Goal: Transaction & Acquisition: Purchase product/service

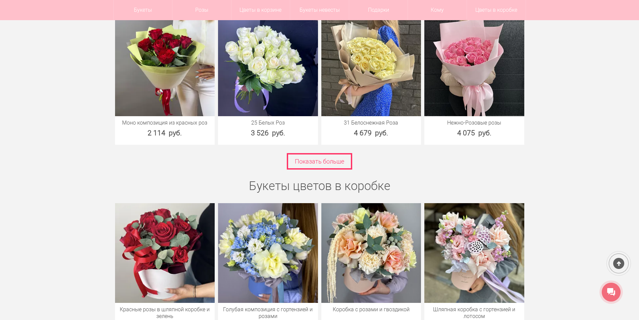
scroll to position [1342, 0]
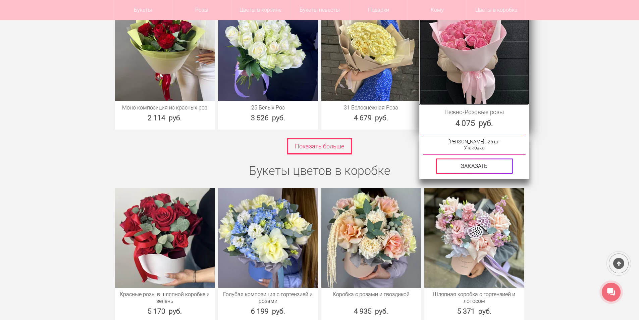
click at [467, 63] on img at bounding box center [474, 50] width 110 height 110
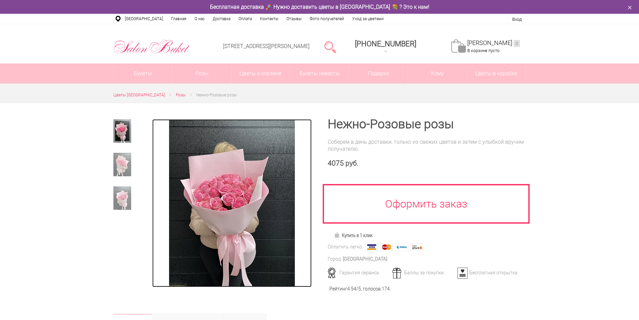
click at [256, 179] on img at bounding box center [232, 203] width 126 height 168
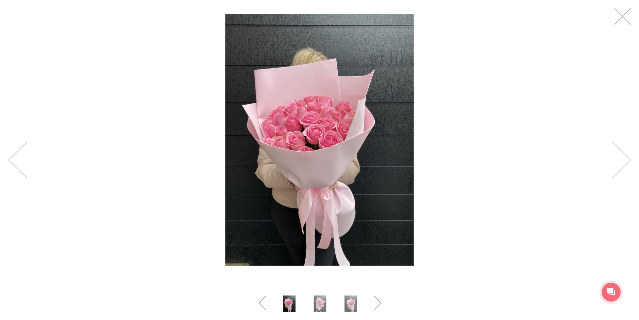
click at [621, 31] on div at bounding box center [319, 139] width 639 height 279
click at [625, 19] on link at bounding box center [622, 16] width 17 height 17
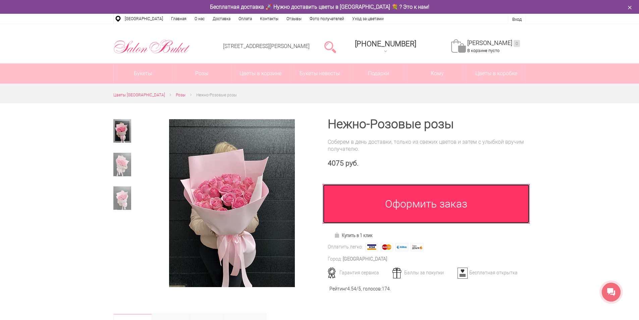
click at [406, 210] on link "Оформить заказ" at bounding box center [426, 204] width 207 height 40
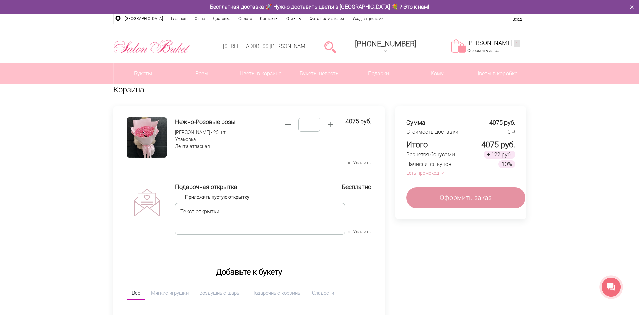
click at [416, 173] on button "Есть промокод" at bounding box center [423, 172] width 35 height 7
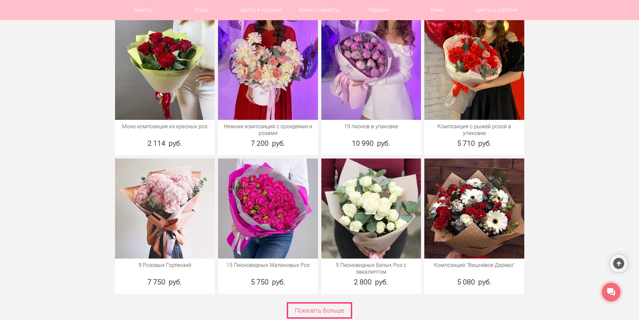
scroll to position [2528, 0]
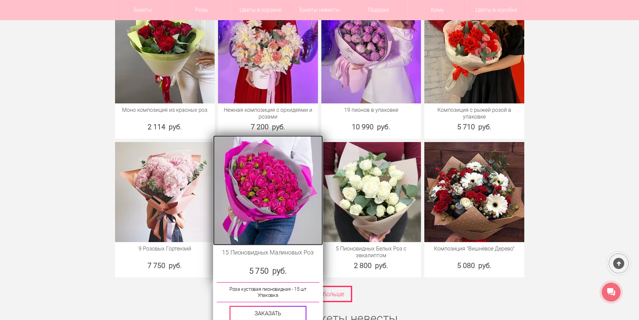
click at [294, 173] on img at bounding box center [268, 190] width 110 height 110
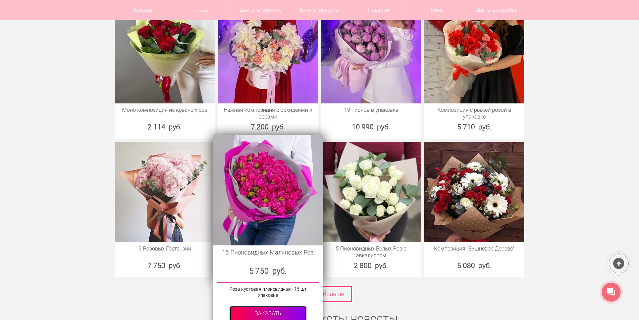
click at [276, 312] on link at bounding box center [267, 313] width 77 height 15
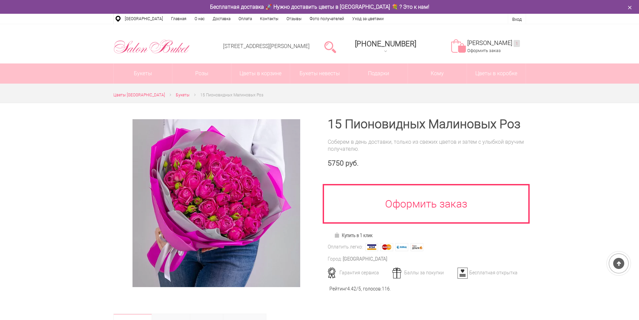
scroll to position [56, 0]
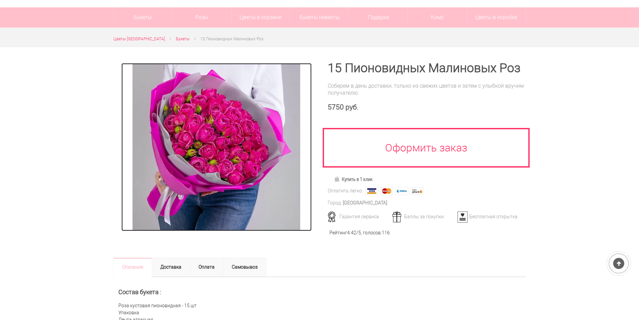
click at [250, 180] on img at bounding box center [216, 147] width 168 height 168
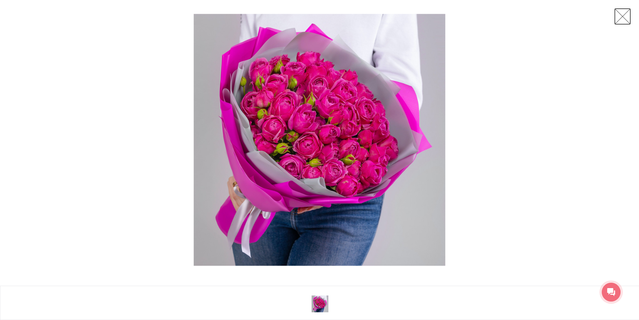
click at [619, 18] on link at bounding box center [622, 16] width 17 height 17
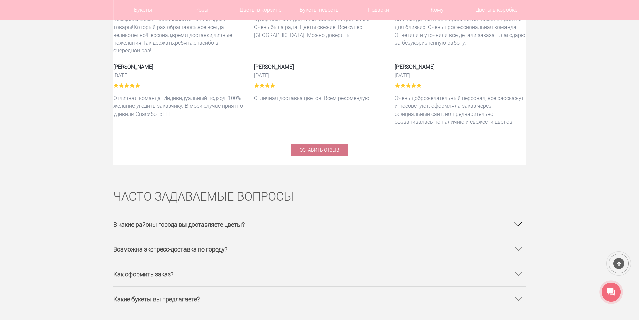
scroll to position [3982, 0]
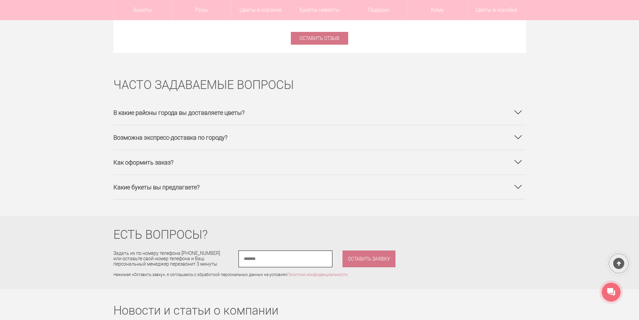
click at [139, 125] on h3 "Возможна экспресс-доставка по городу?" at bounding box center [319, 137] width 413 height 24
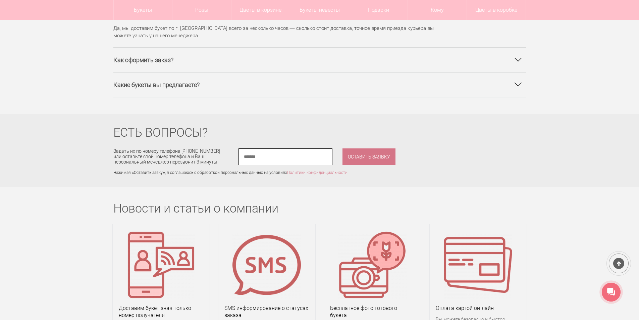
scroll to position [4094, 0]
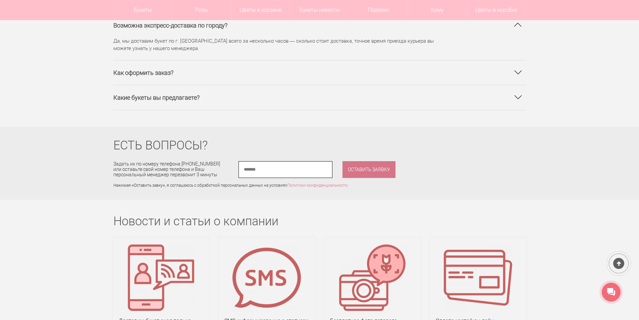
click at [170, 85] on h3 "Какие букеты вы предлагаете?" at bounding box center [319, 97] width 413 height 24
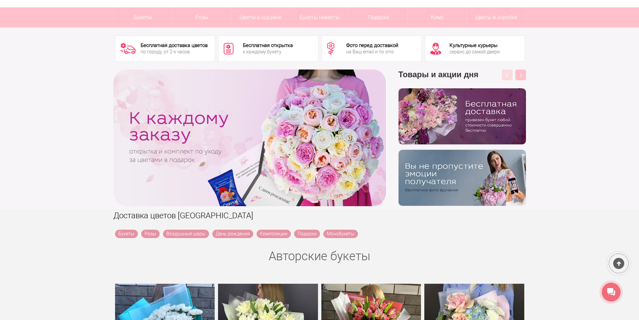
scroll to position [0, 0]
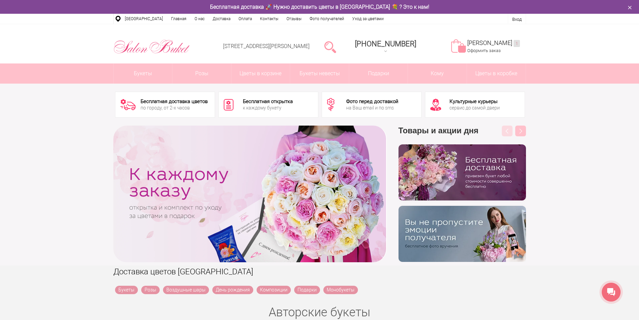
click at [201, 192] on div at bounding box center [249, 193] width 273 height 137
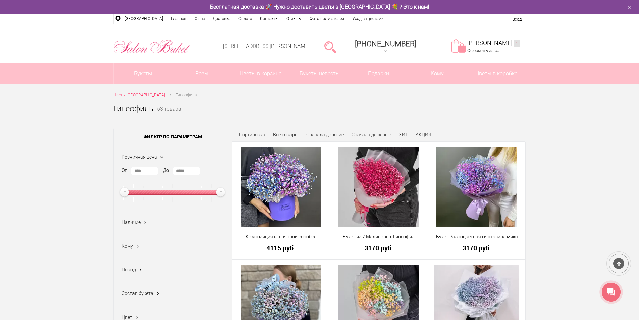
scroll to position [56, 0]
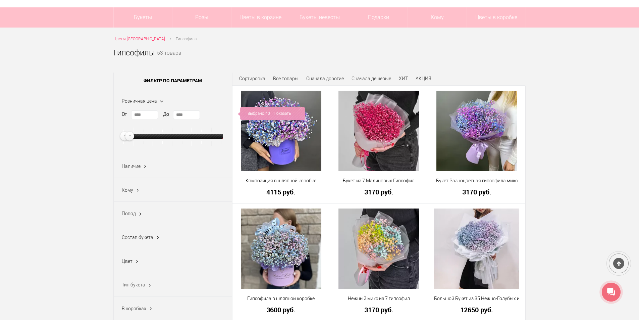
type input "****"
drag, startPoint x: 220, startPoint y: 135, endPoint x: 128, endPoint y: 145, distance: 92.1
click at [128, 145] on div at bounding box center [172, 136] width 101 height 18
click at [285, 110] on link "Показать" at bounding box center [282, 113] width 17 height 13
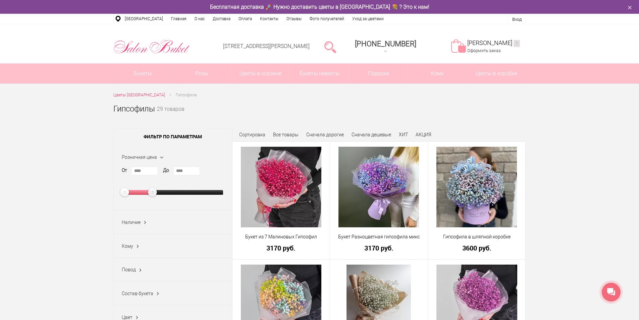
type input "****"
drag, startPoint x: 127, startPoint y: 192, endPoint x: 157, endPoint y: 192, distance: 29.9
click at [157, 192] on ins at bounding box center [158, 192] width 11 height 11
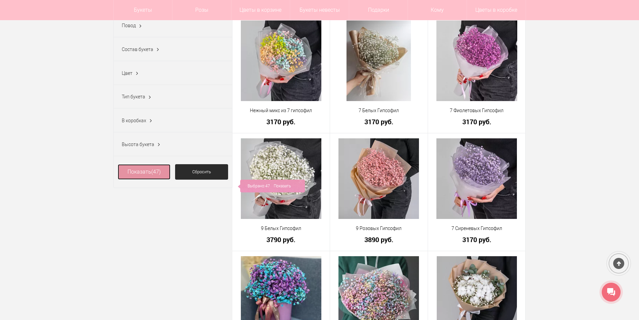
click at [166, 179] on link "Показать (47)" at bounding box center [144, 171] width 53 height 15
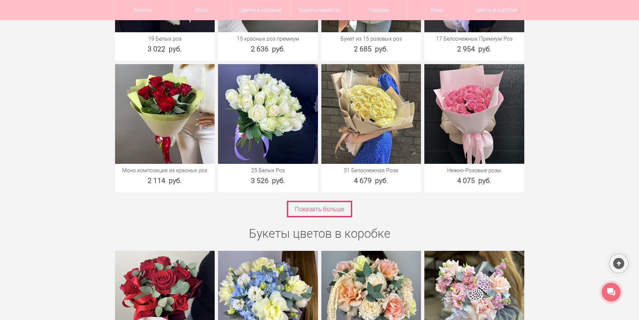
scroll to position [1286, 0]
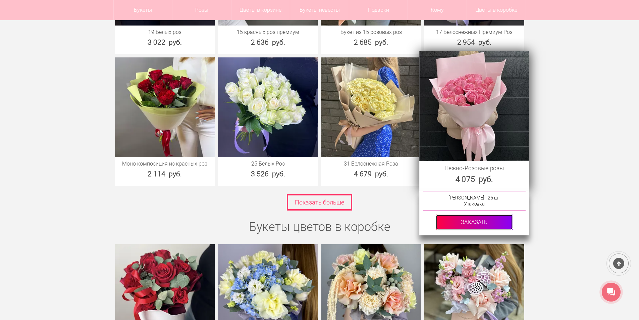
click at [459, 222] on link at bounding box center [474, 221] width 77 height 15
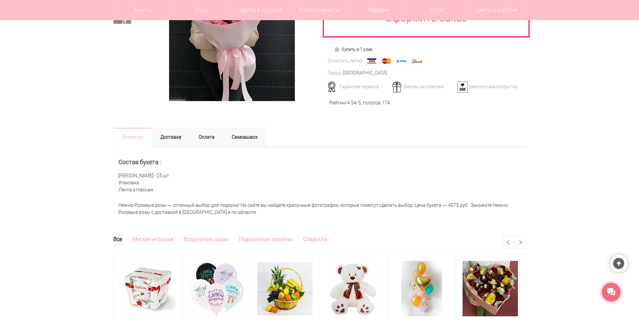
scroll to position [168, 0]
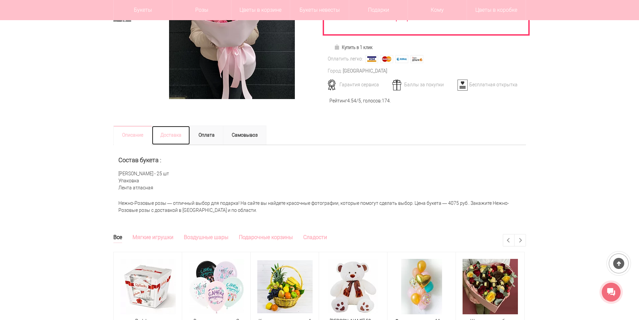
click at [170, 134] on link "Доставка" at bounding box center [171, 134] width 39 height 19
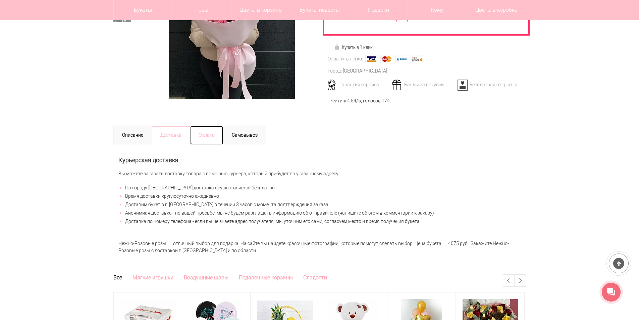
click at [204, 142] on link "Оплата" at bounding box center [207, 134] width 34 height 19
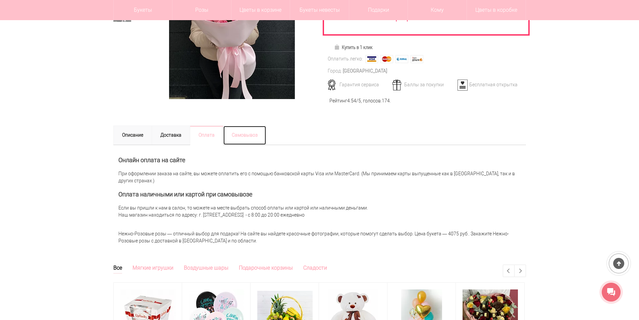
click at [260, 140] on link "Самовывоз" at bounding box center [244, 134] width 43 height 19
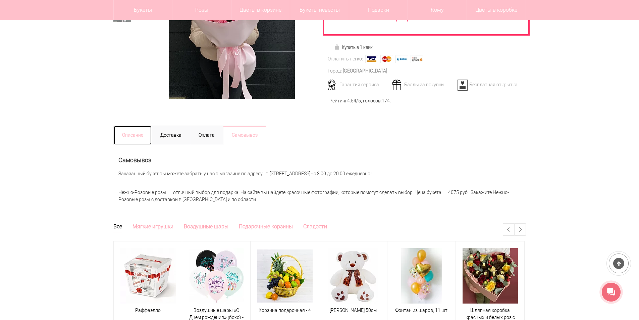
click at [132, 140] on link "Описание" at bounding box center [132, 134] width 39 height 19
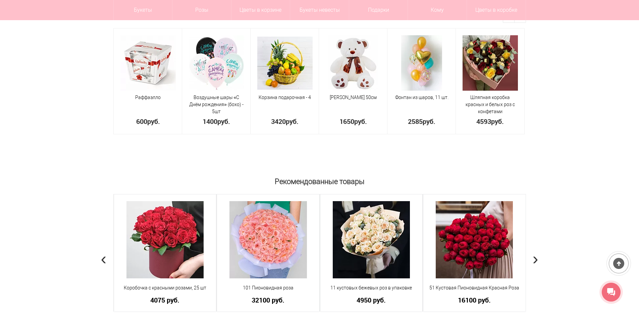
scroll to position [447, 0]
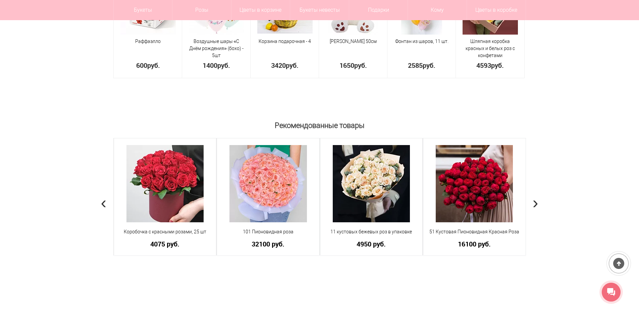
click at [534, 205] on span "›" at bounding box center [536, 201] width 6 height 19
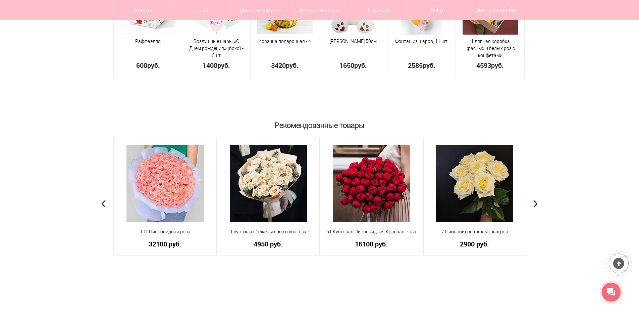
click at [533, 204] on span "›" at bounding box center [536, 201] width 6 height 19
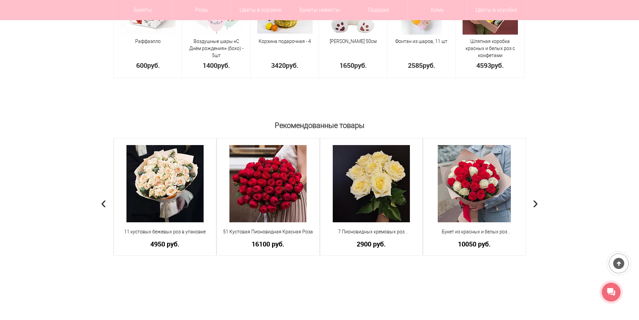
click at [533, 204] on span "›" at bounding box center [536, 201] width 6 height 19
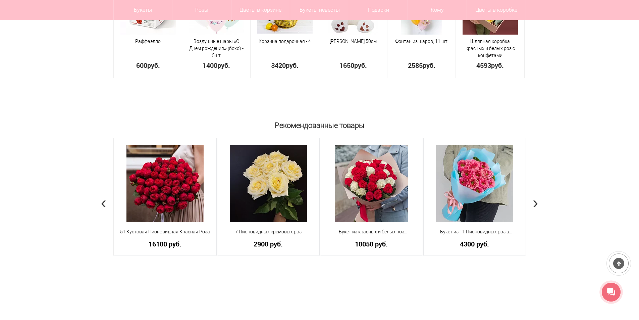
click at [533, 204] on span "›" at bounding box center [536, 201] width 6 height 19
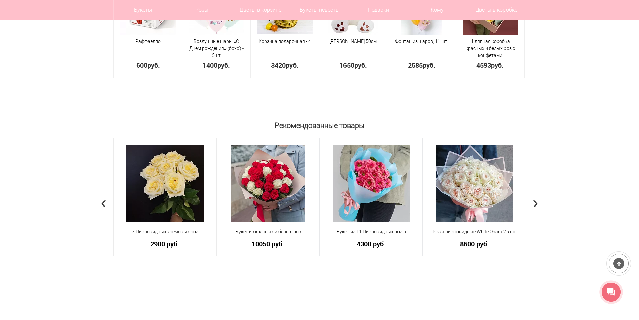
click at [533, 204] on span "›" at bounding box center [536, 201] width 6 height 19
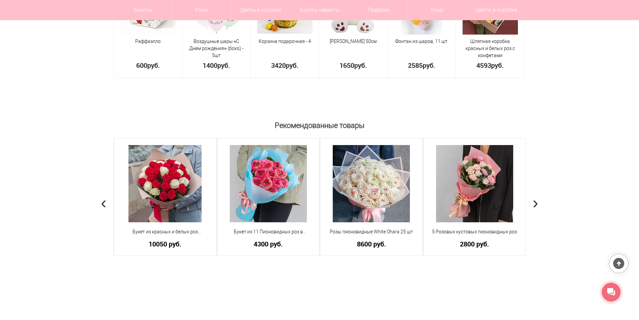
click at [533, 204] on span "›" at bounding box center [536, 201] width 6 height 19
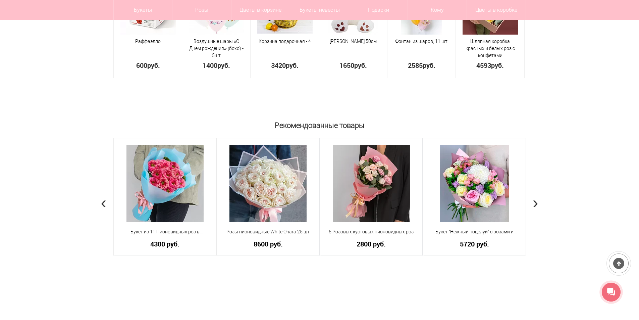
click at [533, 204] on span "›" at bounding box center [536, 201] width 6 height 19
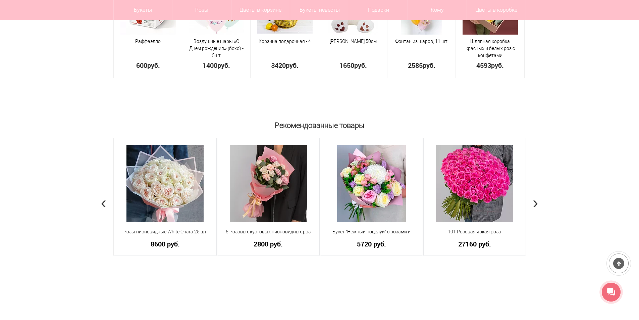
click at [533, 204] on span "›" at bounding box center [536, 201] width 6 height 19
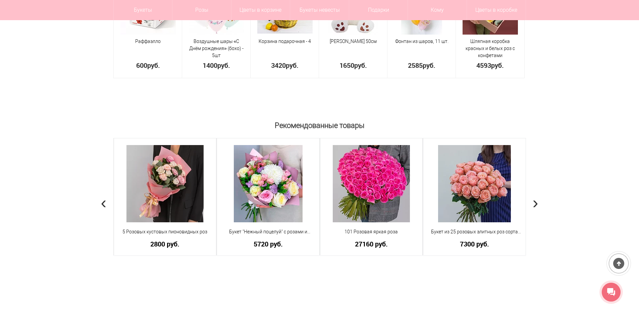
click at [533, 204] on span "›" at bounding box center [536, 201] width 6 height 19
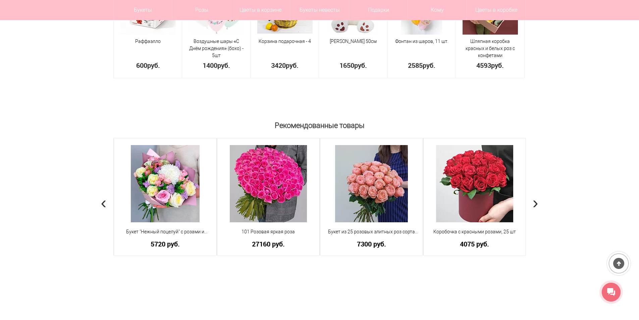
click at [533, 204] on span "›" at bounding box center [536, 201] width 6 height 19
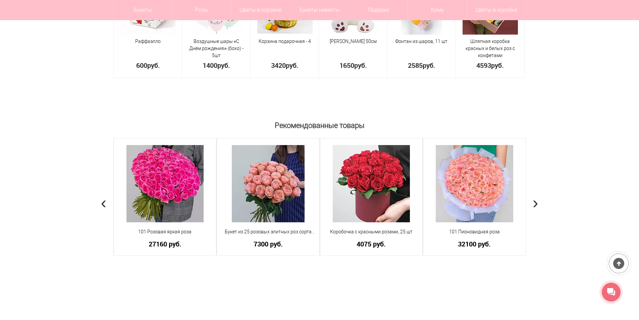
click at [533, 204] on span "›" at bounding box center [536, 201] width 6 height 19
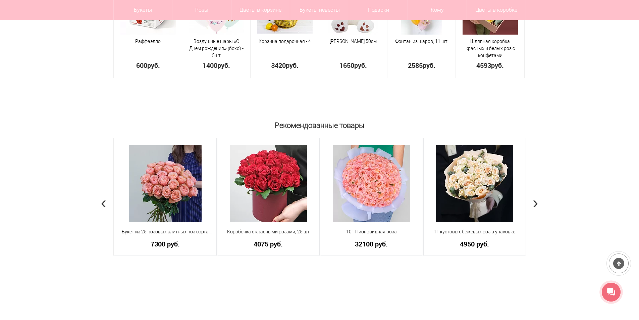
click at [533, 204] on span "›" at bounding box center [536, 201] width 6 height 19
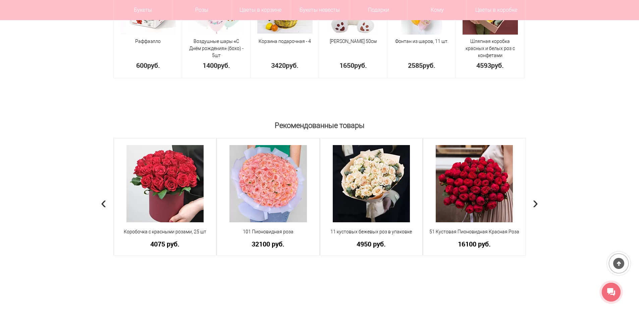
click at [533, 204] on span "›" at bounding box center [536, 201] width 6 height 19
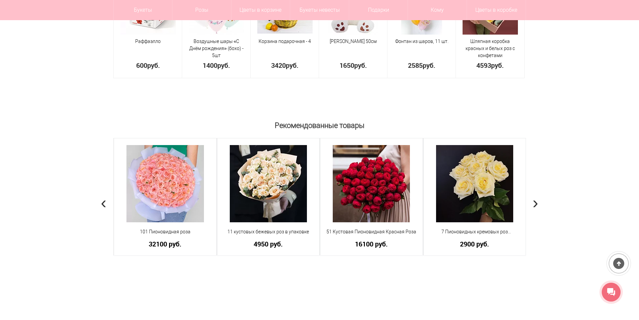
click at [533, 204] on span "›" at bounding box center [536, 201] width 6 height 19
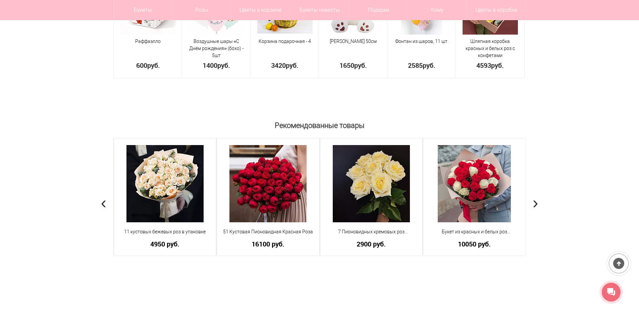
click at [533, 204] on span "›" at bounding box center [536, 201] width 6 height 19
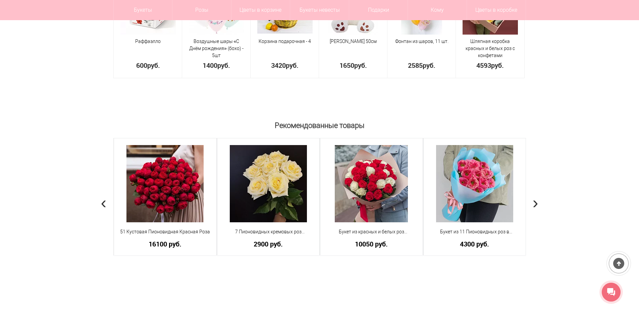
click at [533, 204] on span "›" at bounding box center [536, 201] width 6 height 19
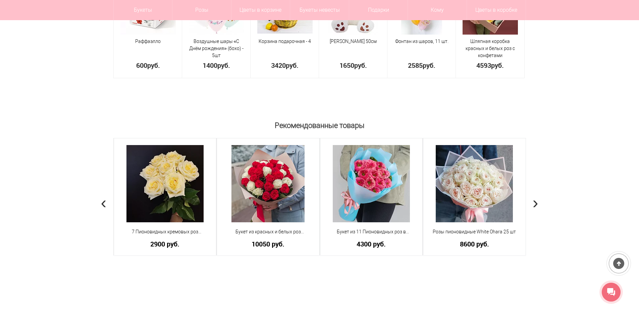
click at [533, 204] on span "›" at bounding box center [536, 201] width 6 height 19
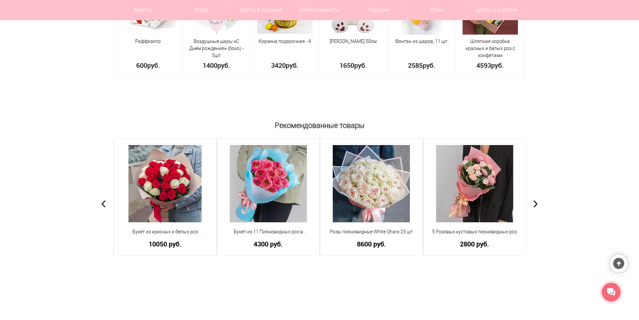
click at [533, 204] on span "›" at bounding box center [536, 201] width 6 height 19
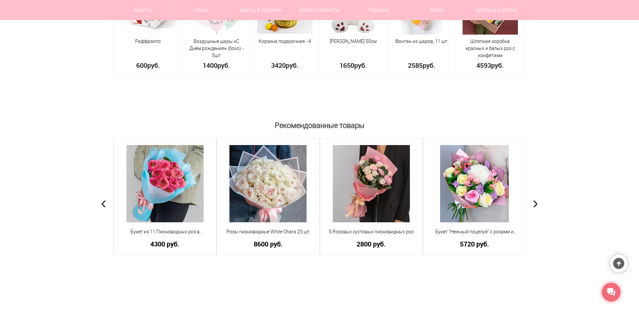
click at [533, 204] on span "›" at bounding box center [536, 201] width 6 height 19
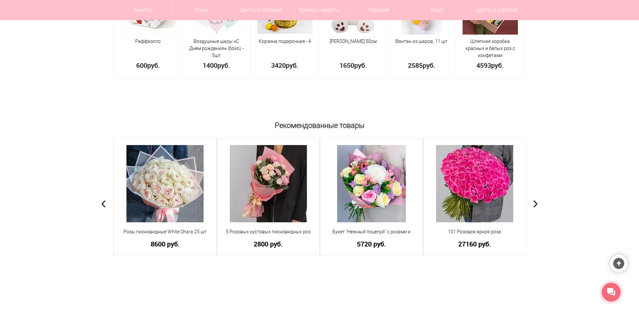
click at [533, 204] on span "›" at bounding box center [536, 201] width 6 height 19
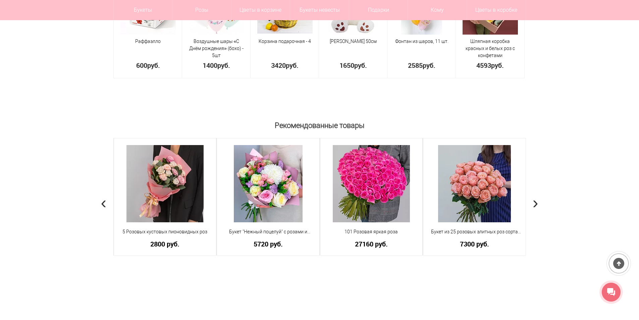
click at [533, 204] on span "›" at bounding box center [536, 201] width 6 height 19
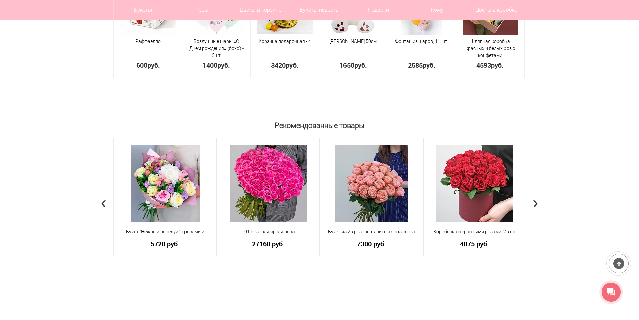
click at [533, 204] on span "›" at bounding box center [536, 201] width 6 height 19
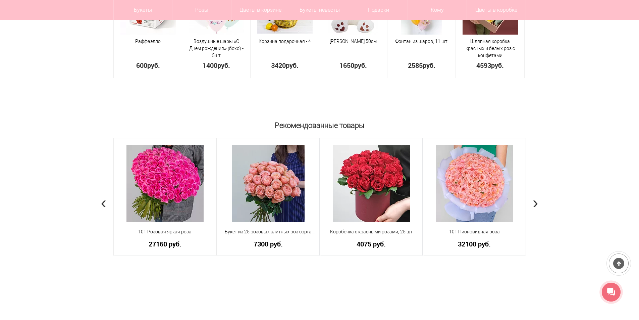
click at [533, 204] on span "›" at bounding box center [536, 201] width 6 height 19
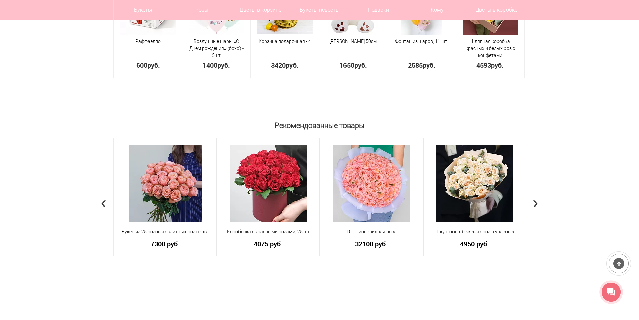
click at [533, 204] on span "›" at bounding box center [536, 201] width 6 height 19
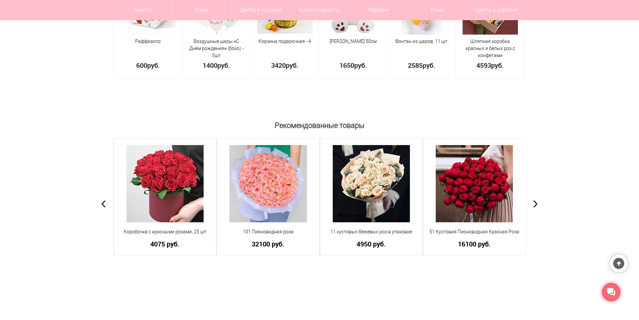
click at [533, 204] on span "›" at bounding box center [536, 201] width 6 height 19
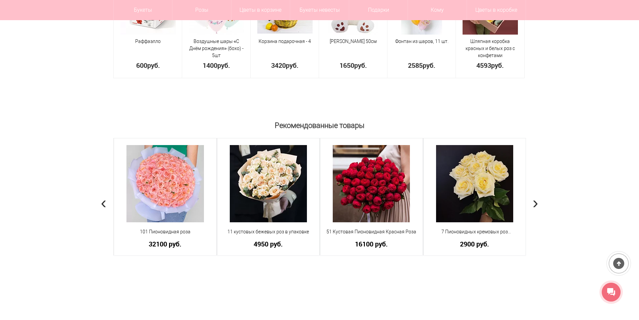
click at [533, 204] on span "›" at bounding box center [536, 201] width 6 height 19
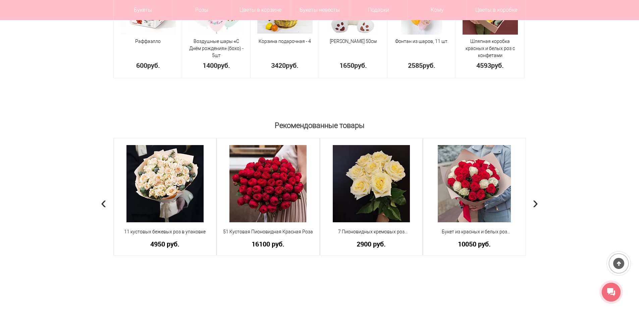
click at [533, 204] on span "›" at bounding box center [536, 201] width 6 height 19
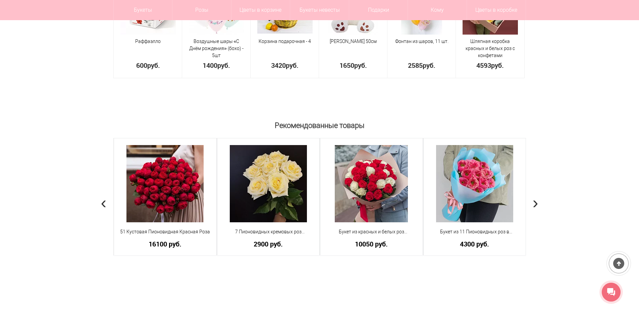
click at [533, 204] on span "›" at bounding box center [536, 201] width 6 height 19
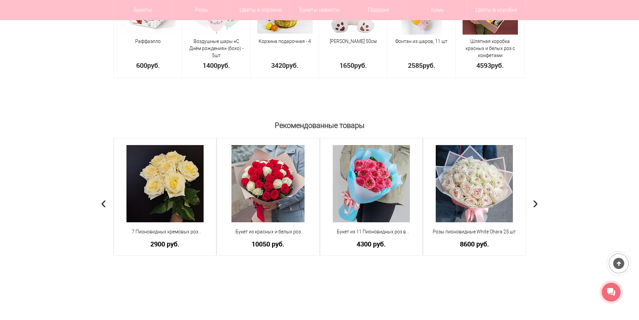
click at [533, 204] on span "›" at bounding box center [536, 201] width 6 height 19
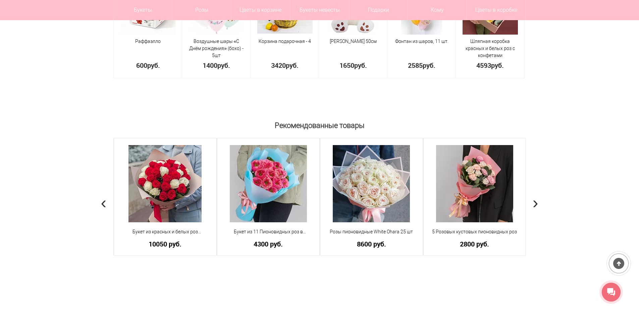
click at [533, 204] on span "›" at bounding box center [536, 201] width 6 height 19
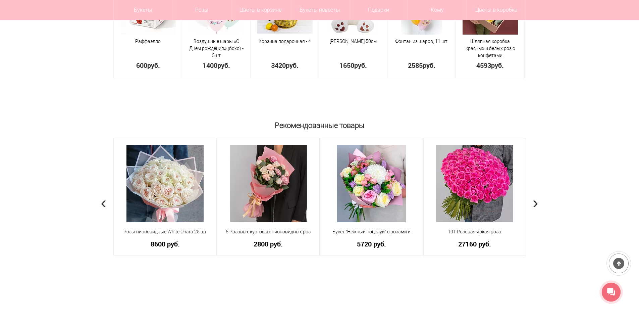
click at [533, 204] on span "›" at bounding box center [536, 201] width 6 height 19
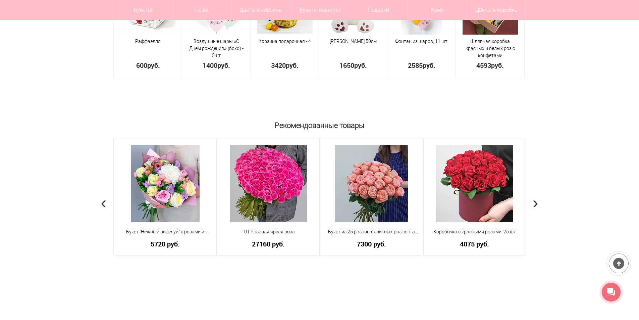
click at [533, 204] on span "›" at bounding box center [536, 201] width 6 height 19
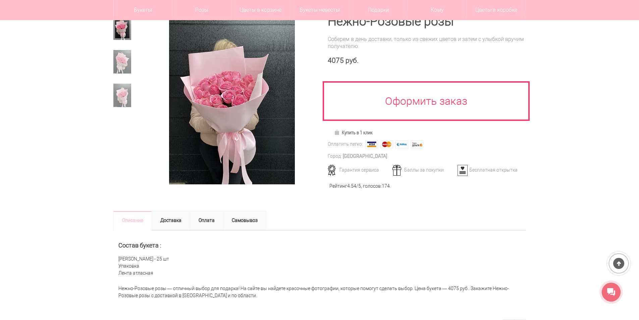
scroll to position [56, 0]
